Goal: Find specific page/section: Find specific page/section

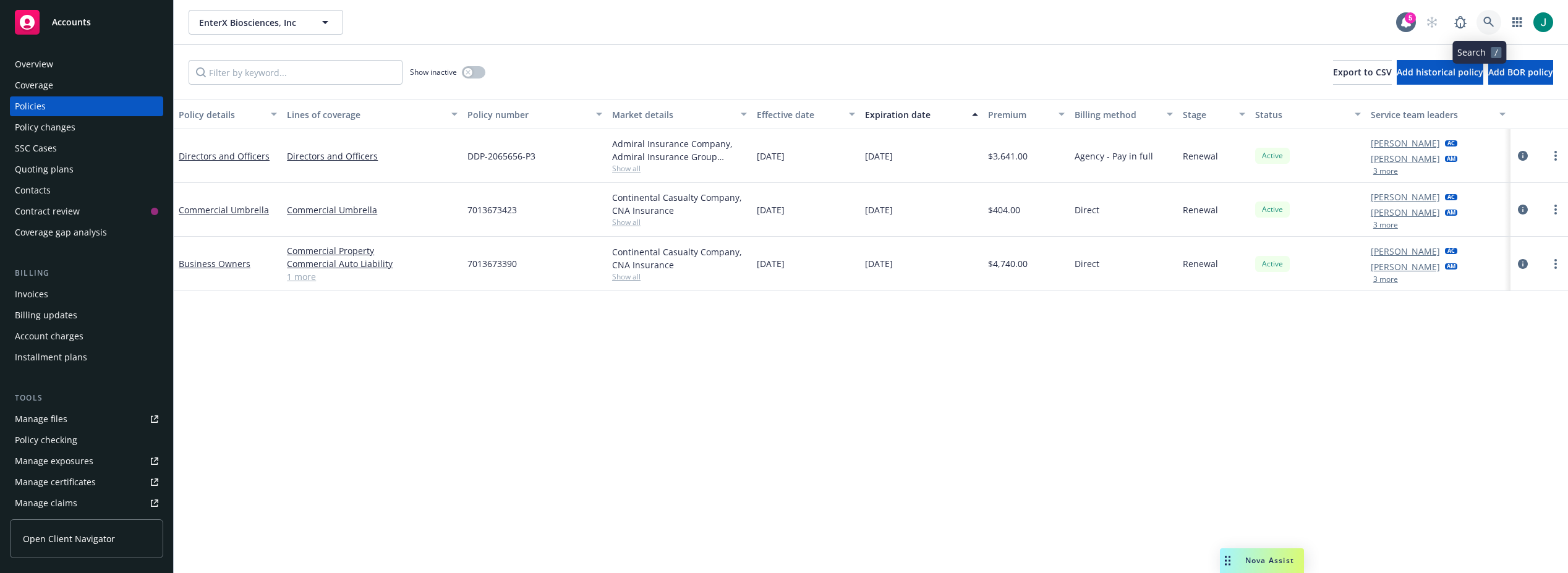
click at [1483, 22] on icon at bounding box center [1488, 22] width 11 height 11
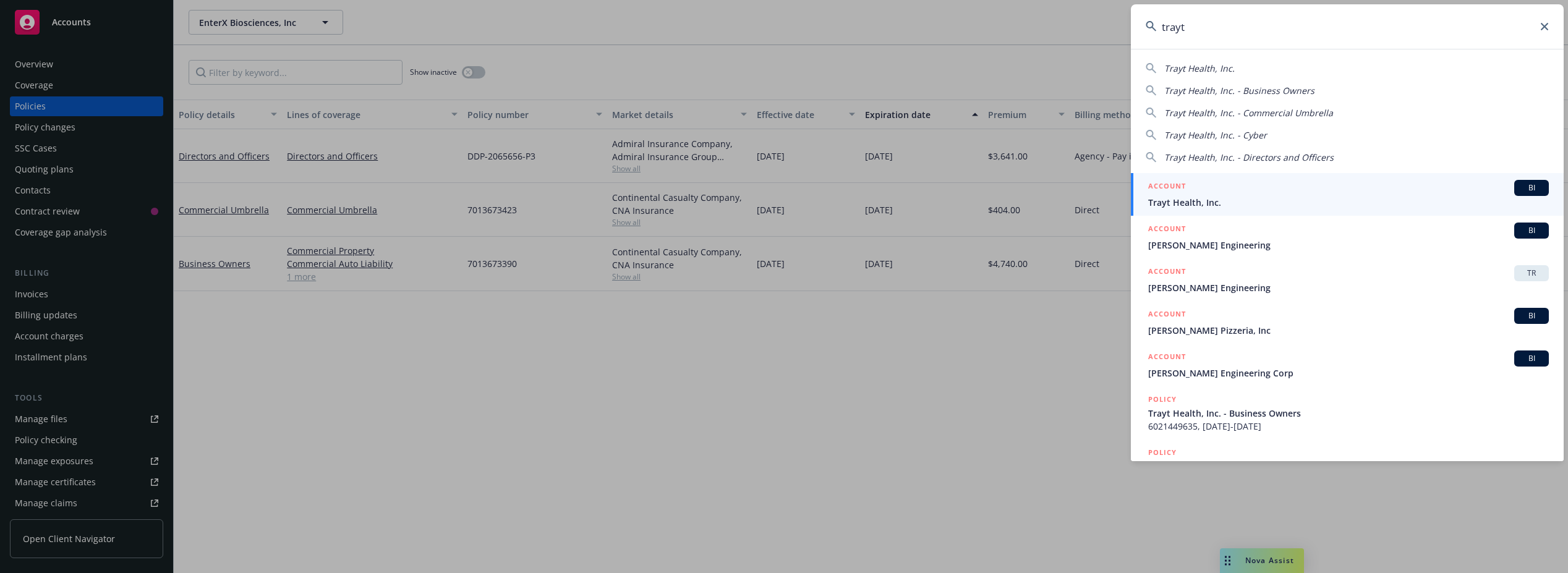
type input "trayt"
click at [1232, 202] on span "Trayt Health, Inc." at bounding box center [1348, 201] width 400 height 13
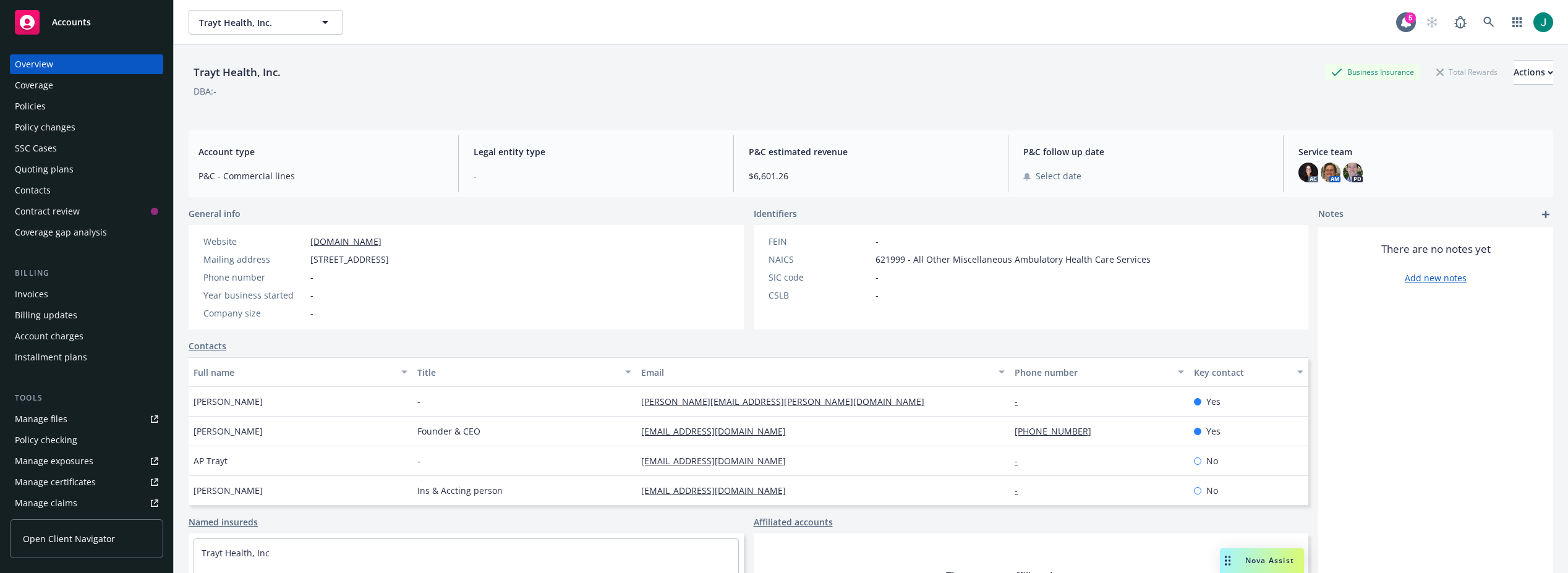
click at [52, 108] on div "Policies" at bounding box center [87, 105] width 143 height 19
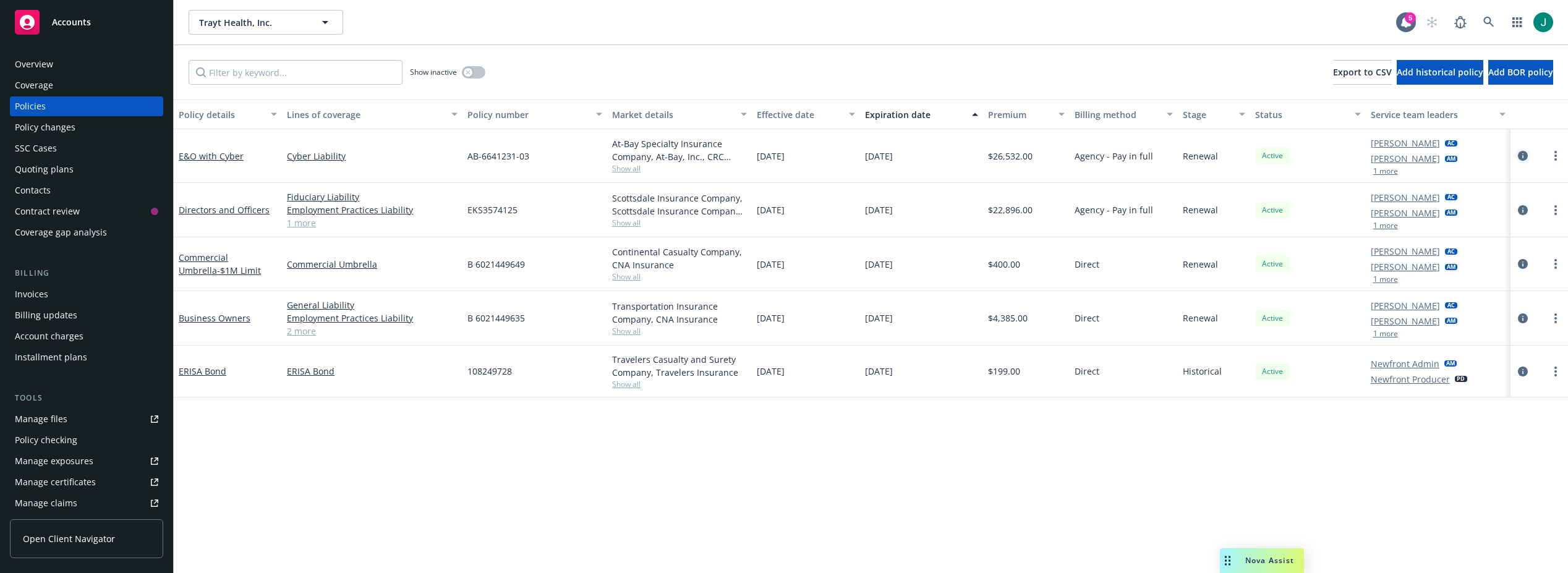
click at [1522, 157] on icon "circleInformation" at bounding box center [1522, 156] width 10 height 10
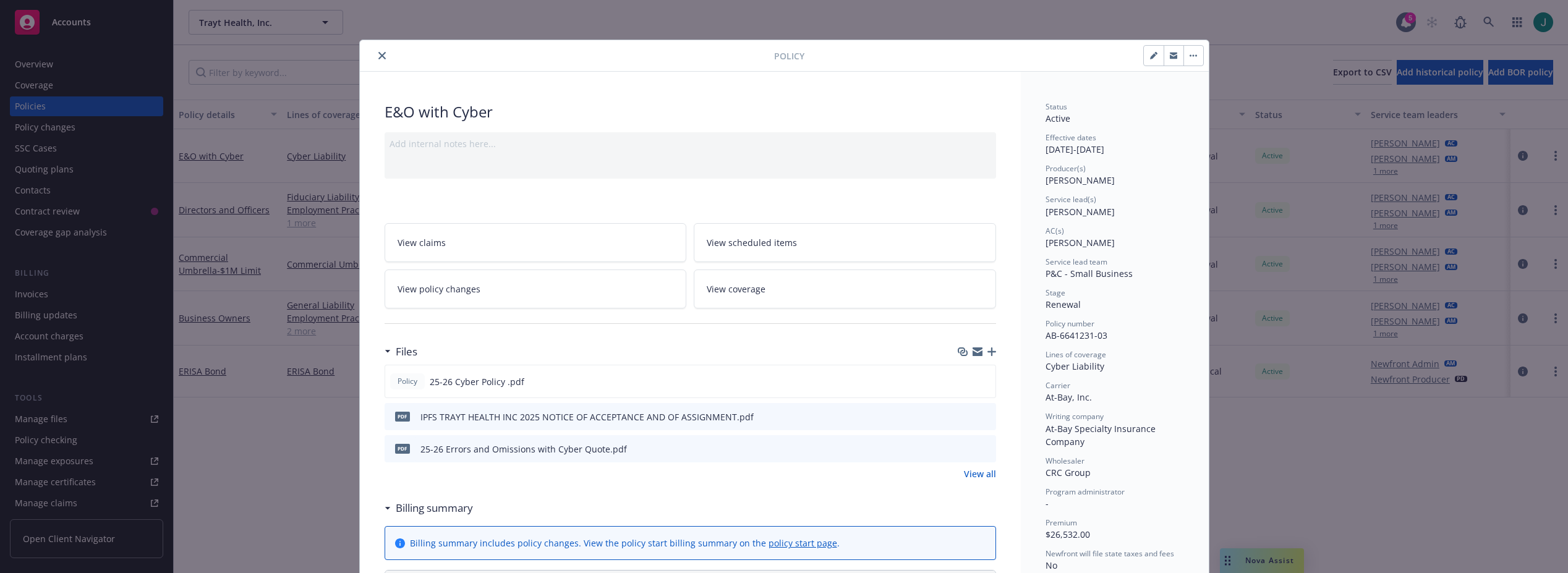
click at [379, 54] on icon "close" at bounding box center [382, 56] width 8 height 8
